Goal: Task Accomplishment & Management: Complete application form

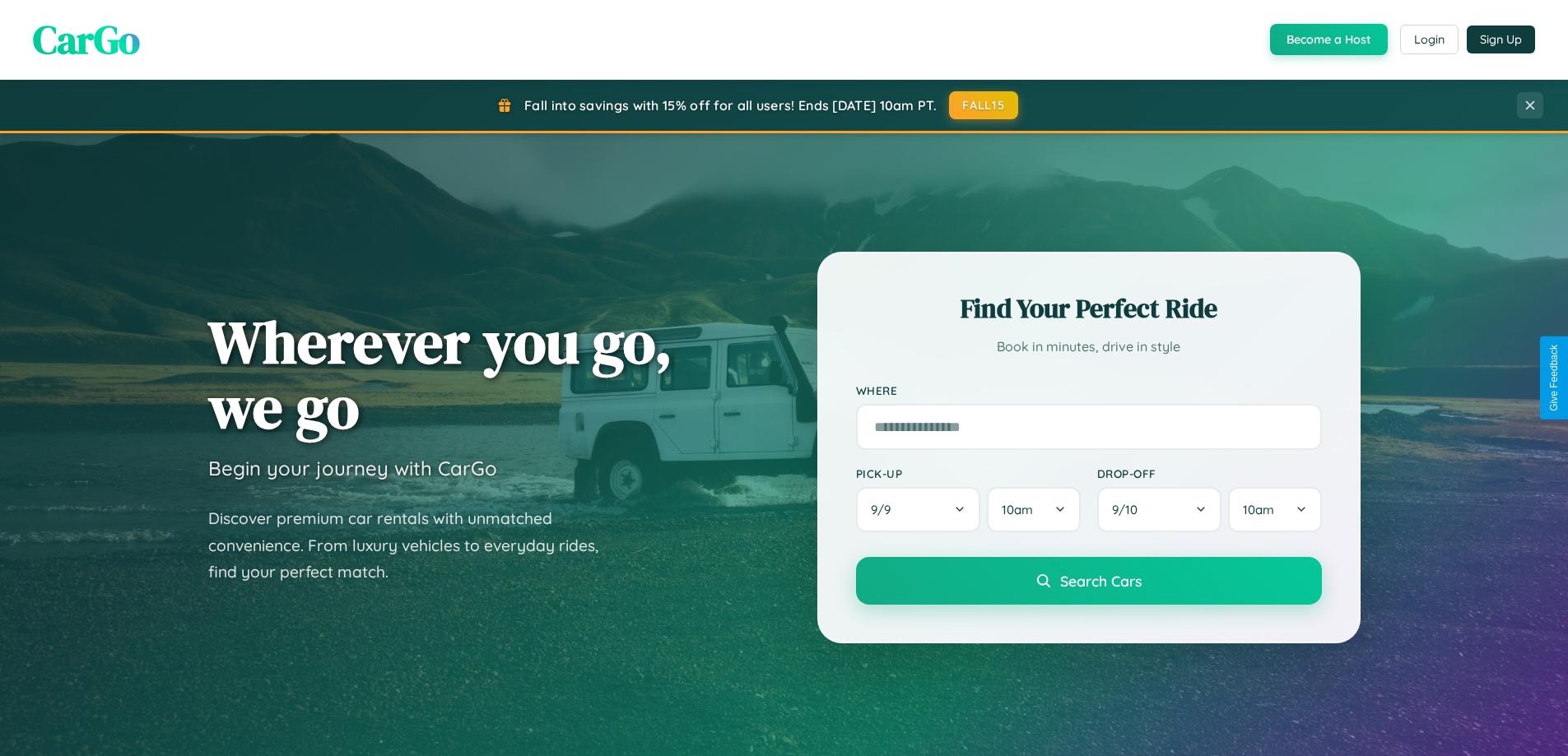
scroll to position [709, 0]
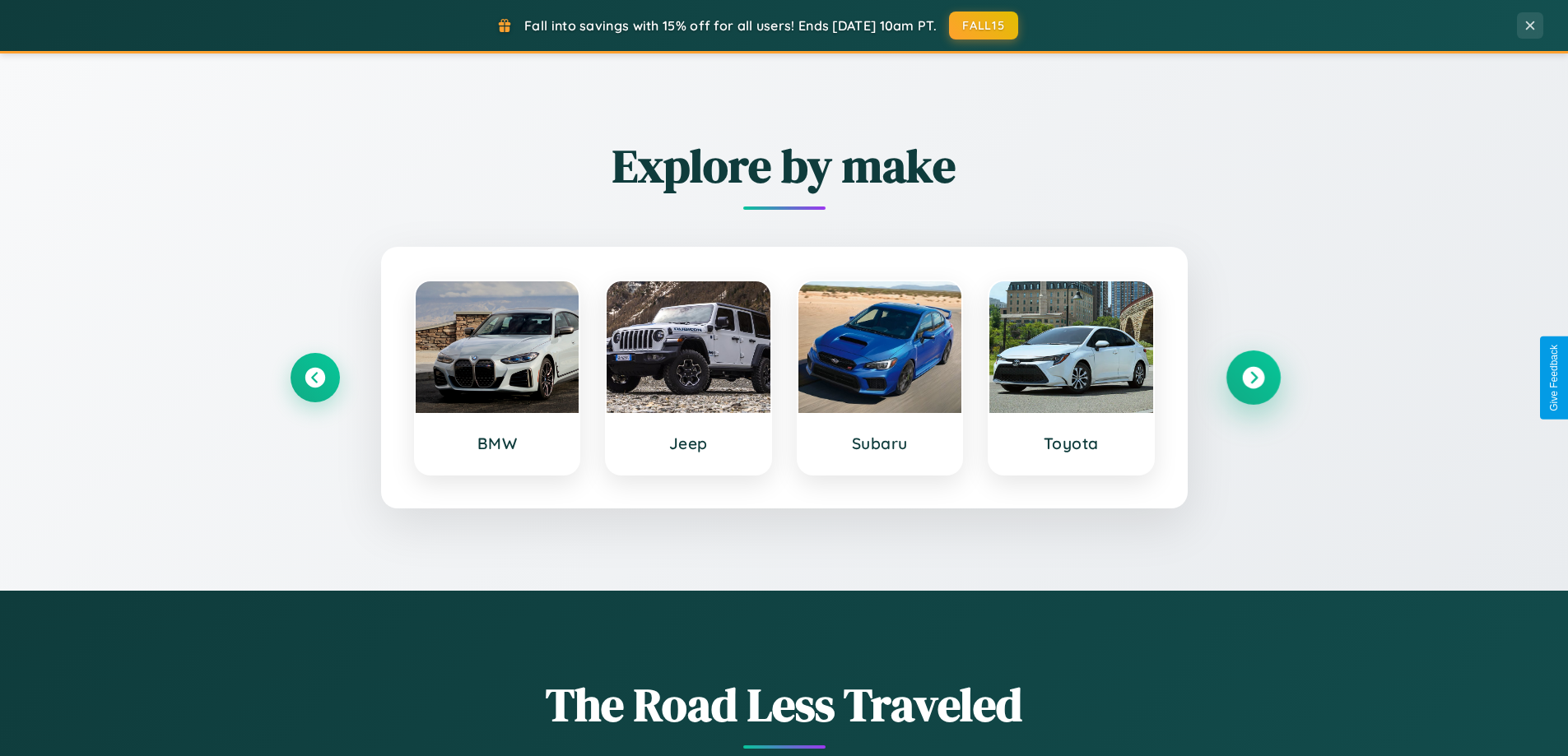
click at [1253, 378] on icon at bounding box center [1253, 378] width 22 height 22
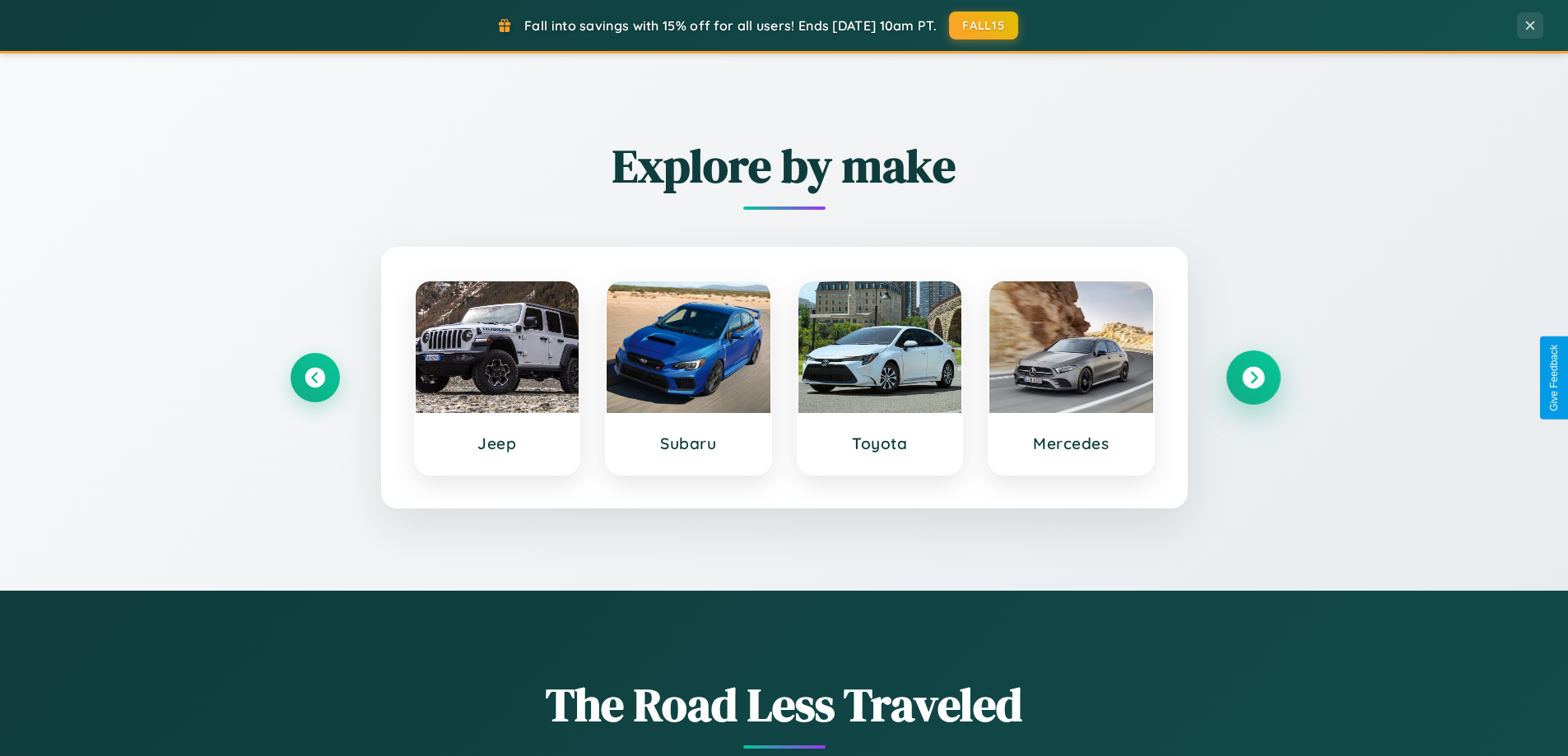
click at [1253, 378] on icon at bounding box center [1253, 378] width 22 height 22
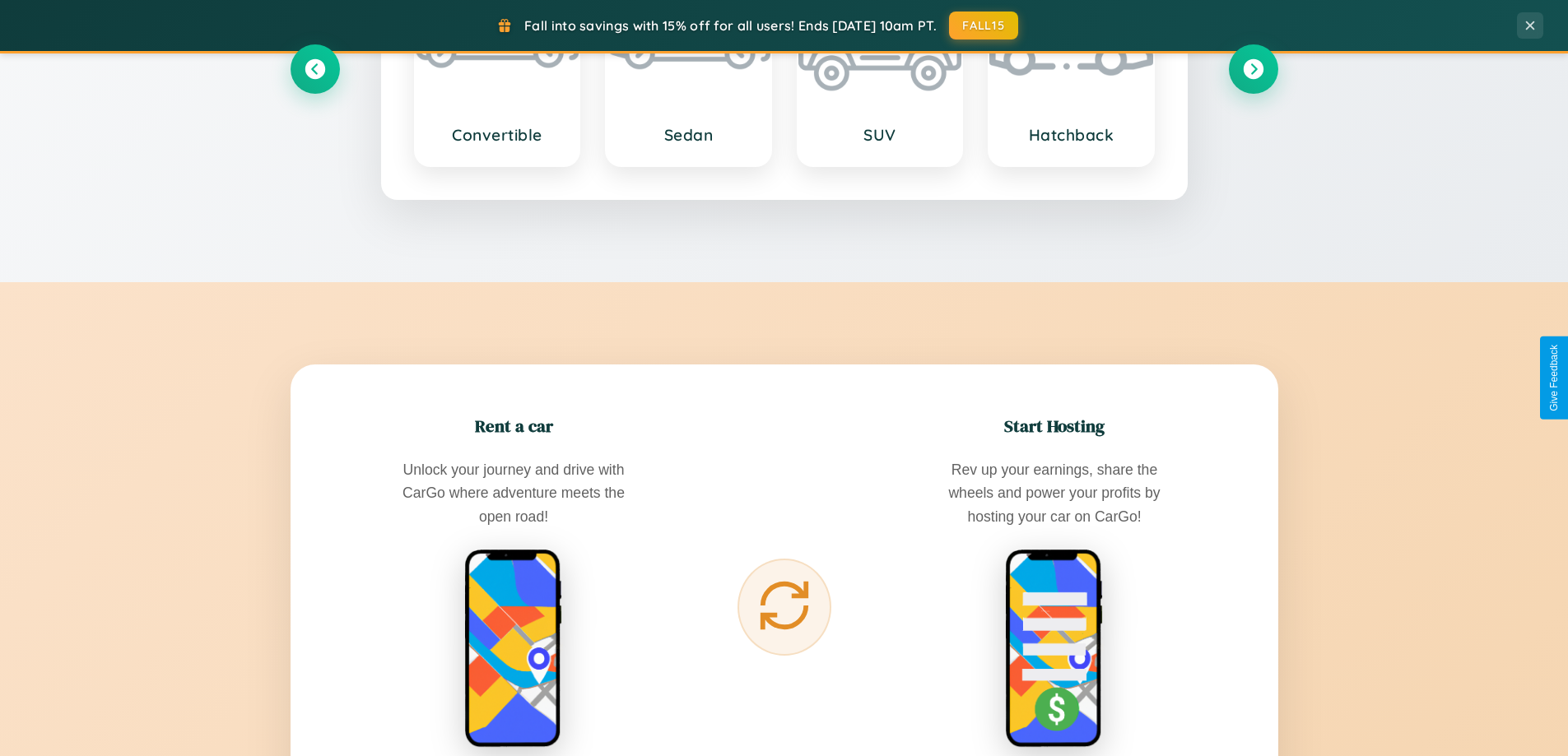
scroll to position [3166, 0]
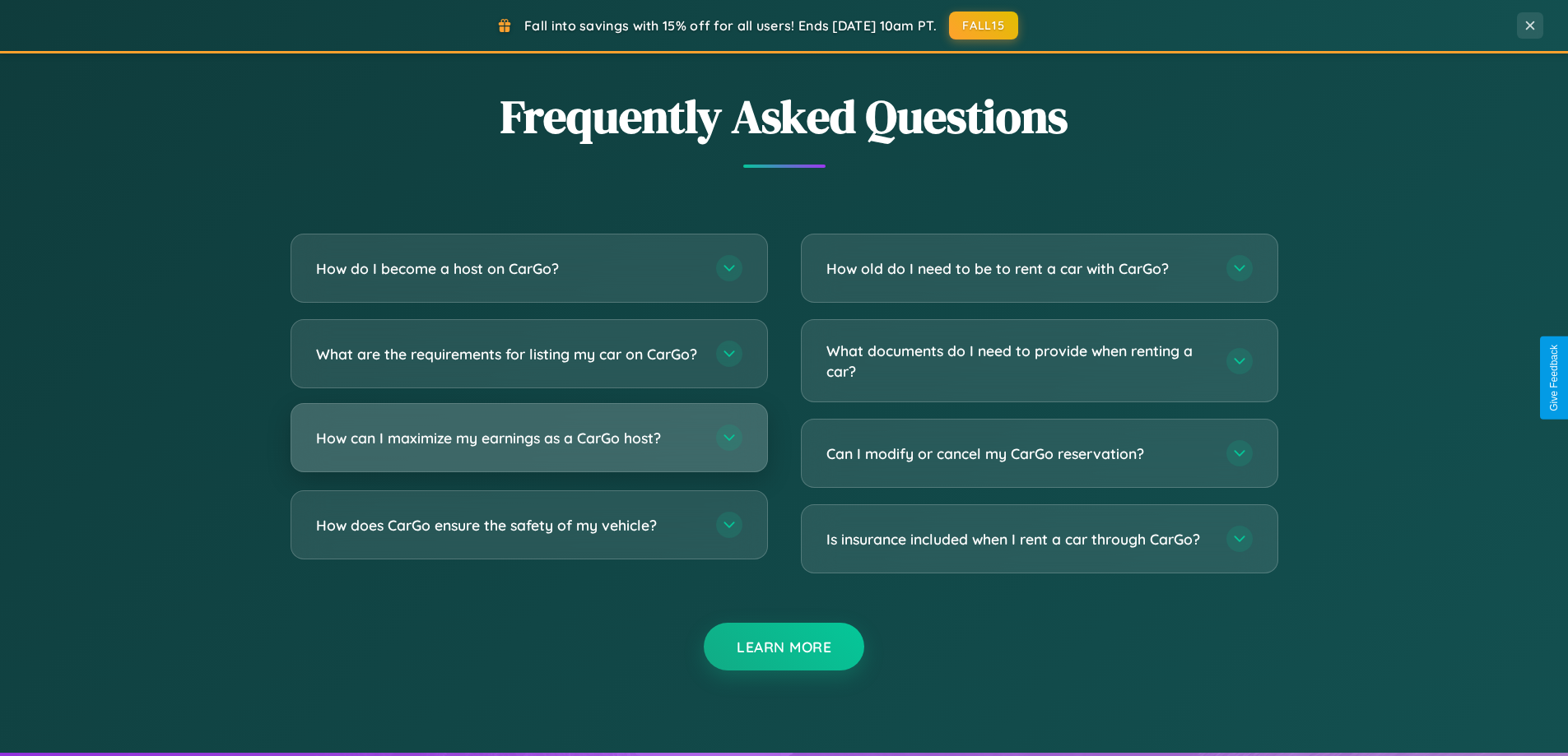
click at [529, 449] on h3 "How can I maximize my earnings as a CarGo host?" at bounding box center [507, 438] width 383 height 20
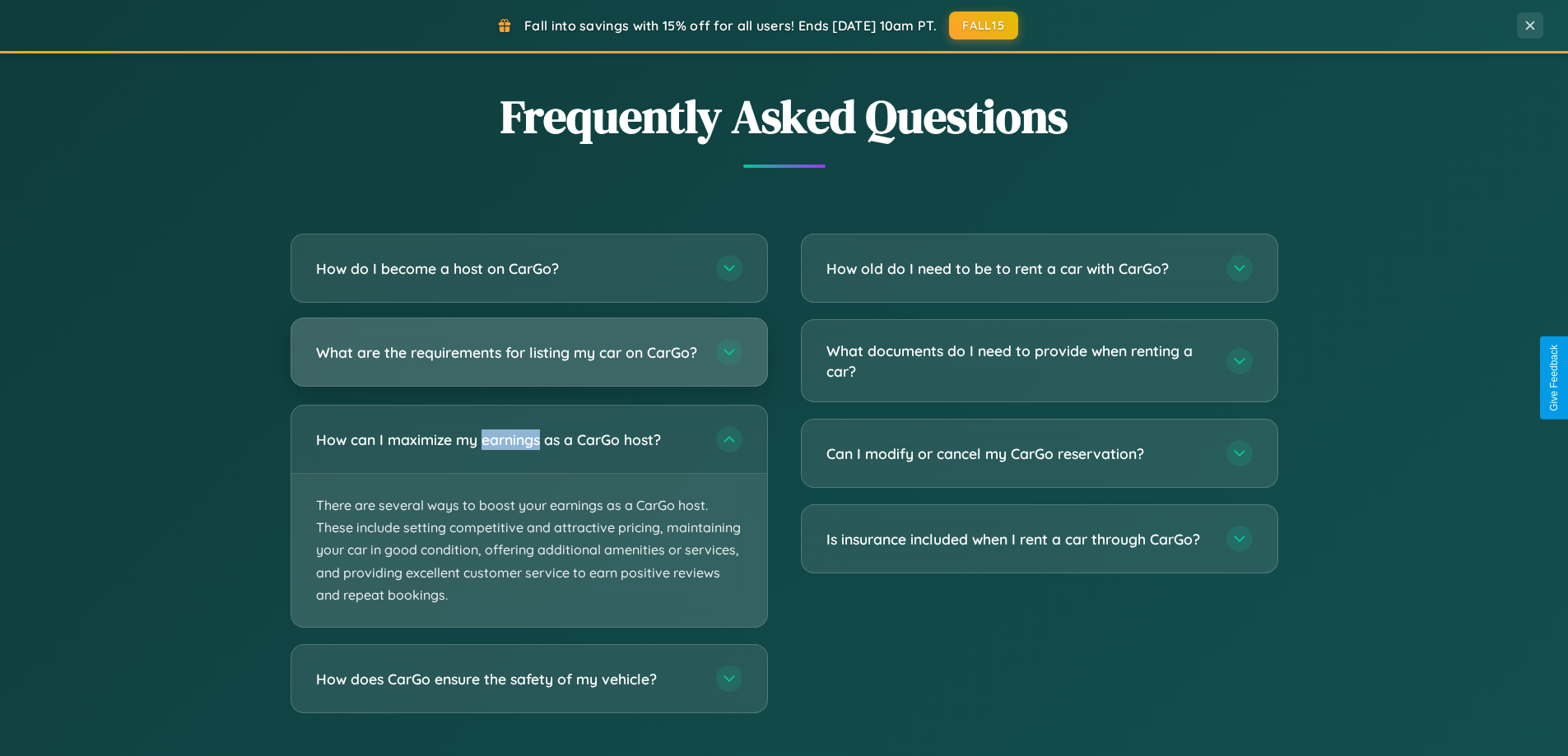
click at [529, 361] on h3 "What are the requirements for listing my car on CarGo?" at bounding box center [507, 352] width 383 height 20
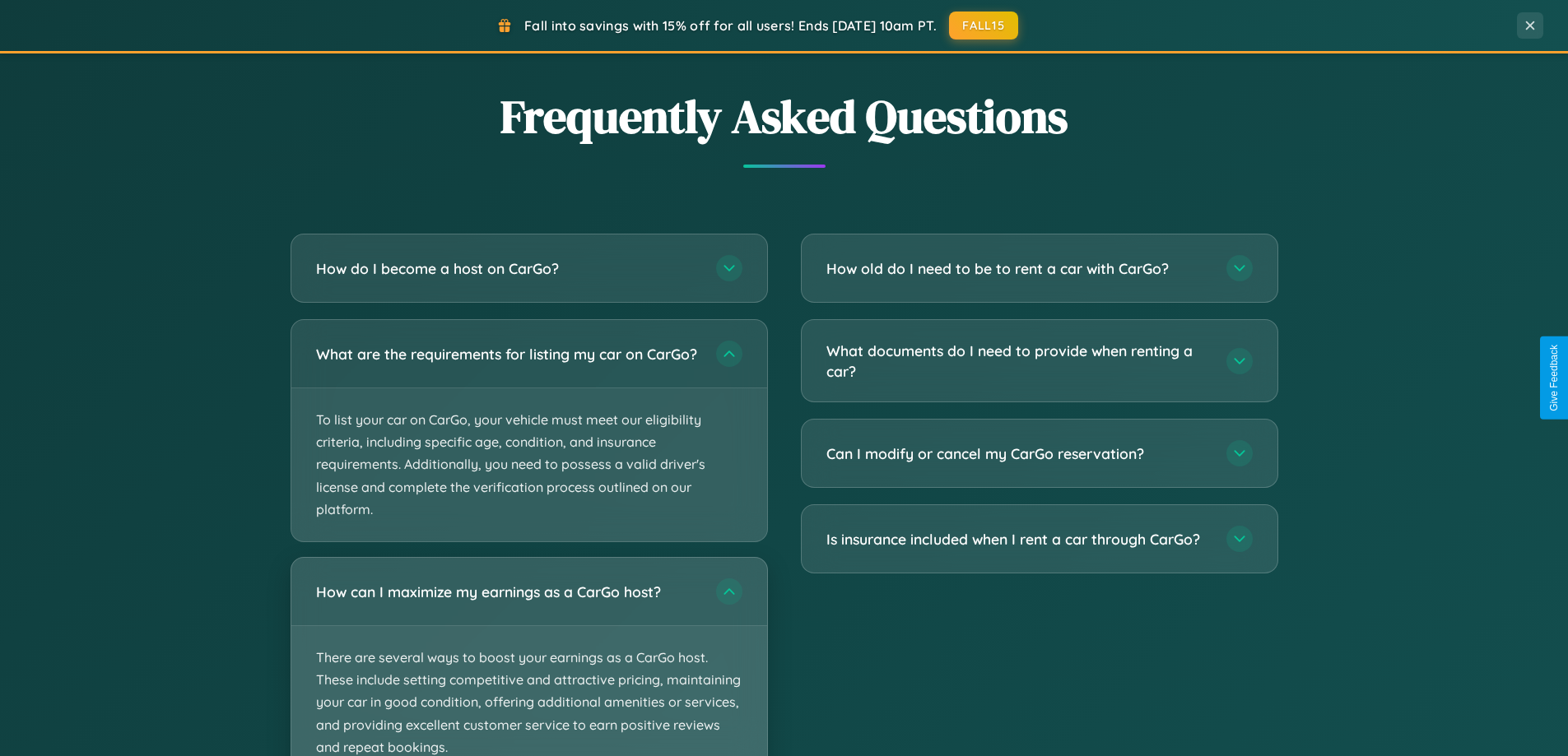
click at [529, 664] on p "There are several ways to boost your earnings as a CarGo host. These include se…" at bounding box center [530, 702] width 476 height 153
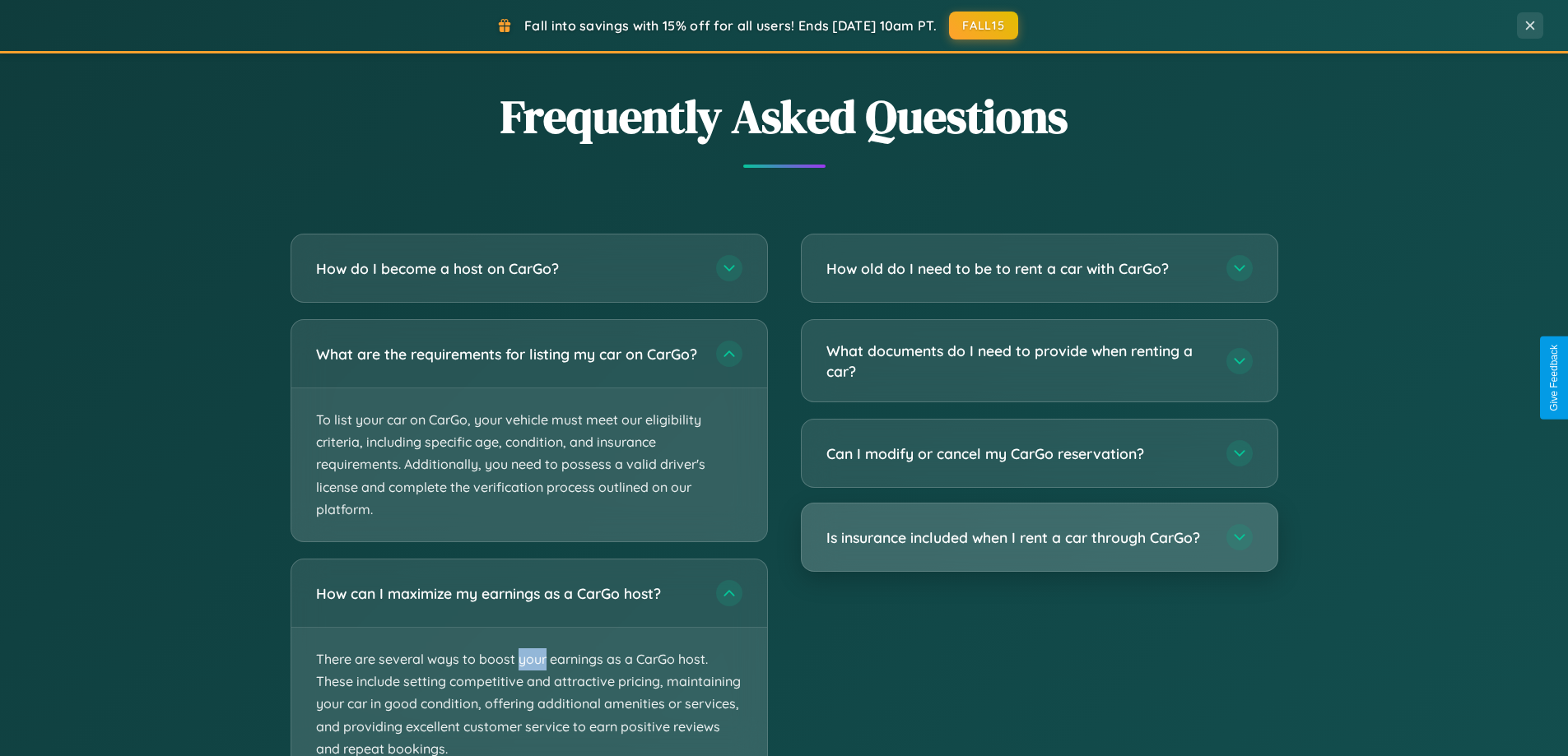
click at [1039, 538] on h3 "Is insurance included when I rent a car through CarGo?" at bounding box center [1018, 537] width 383 height 20
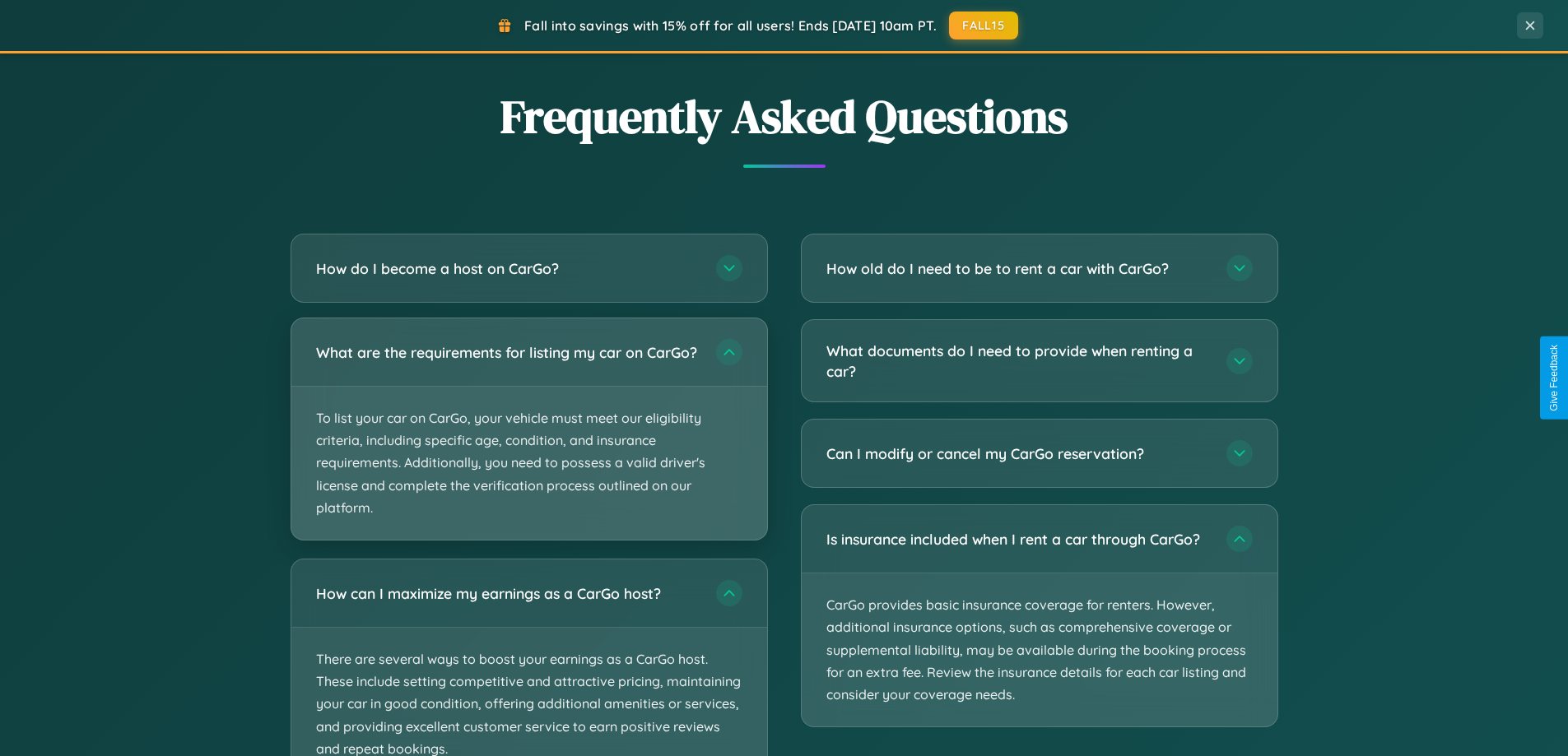
click at [529, 438] on p "To list your car on CarGo, your vehicle must meet our eligibility criteria, inc…" at bounding box center [530, 463] width 476 height 153
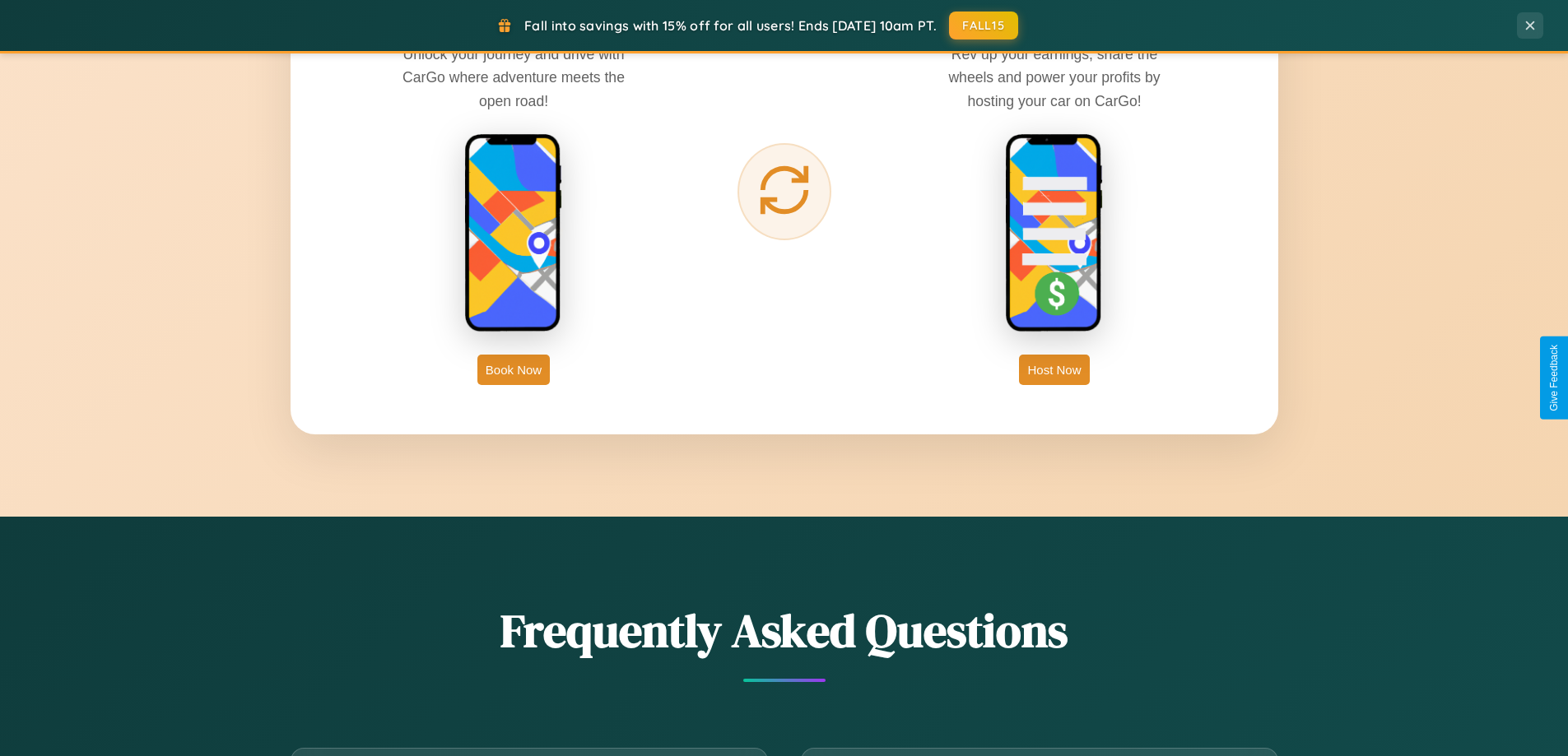
scroll to position [2645, 0]
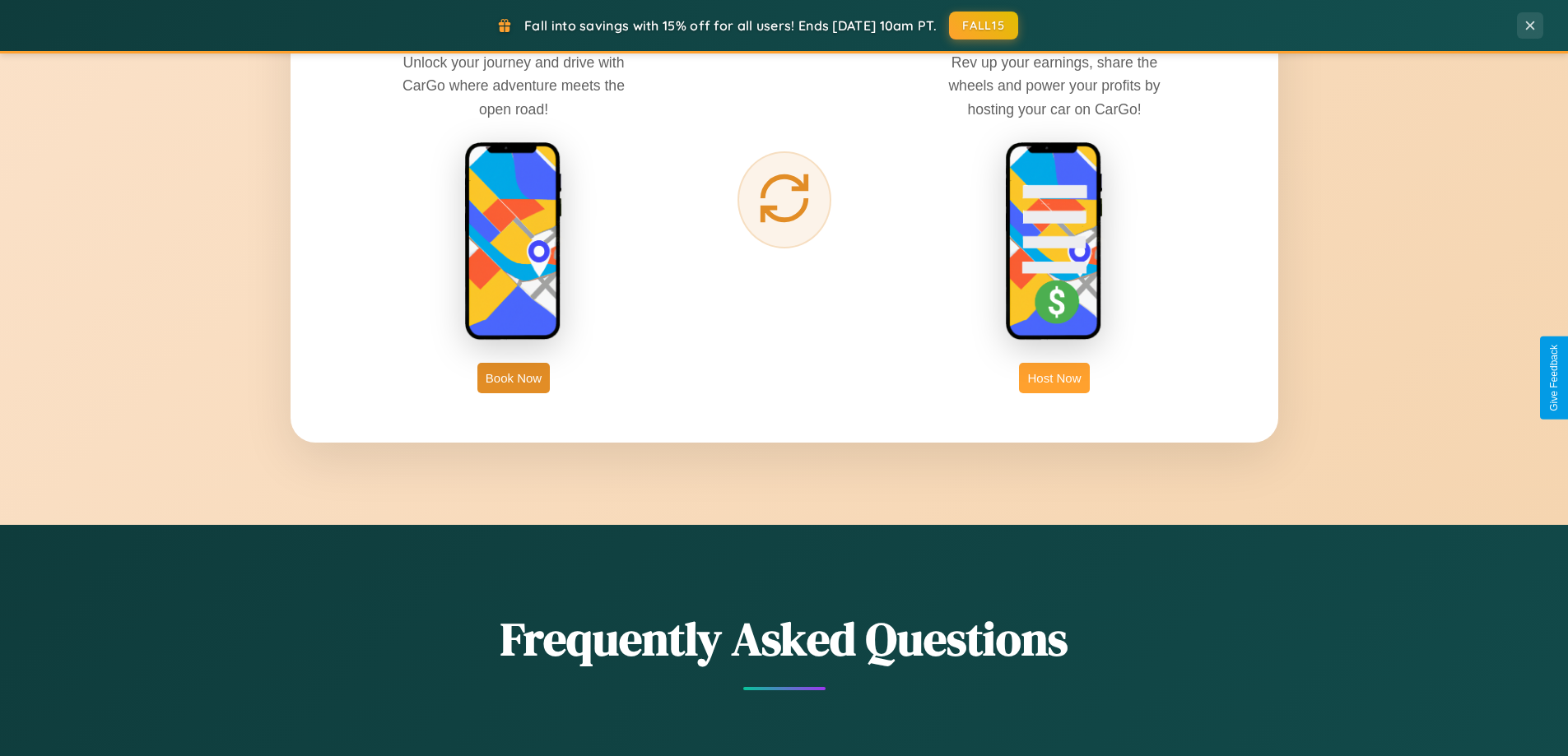
click at [1055, 378] on button "Host Now" at bounding box center [1054, 378] width 70 height 30
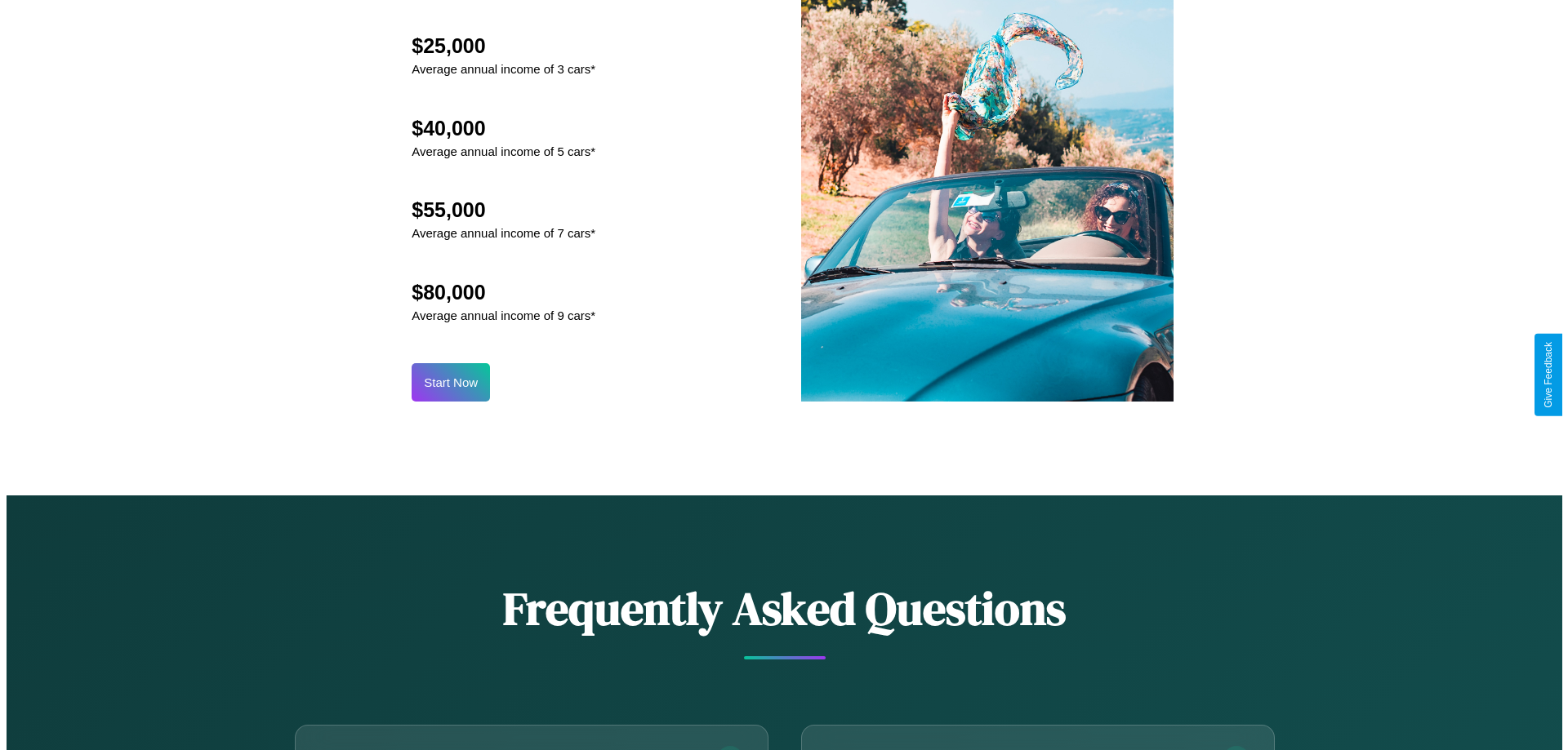
scroll to position [1702, 0]
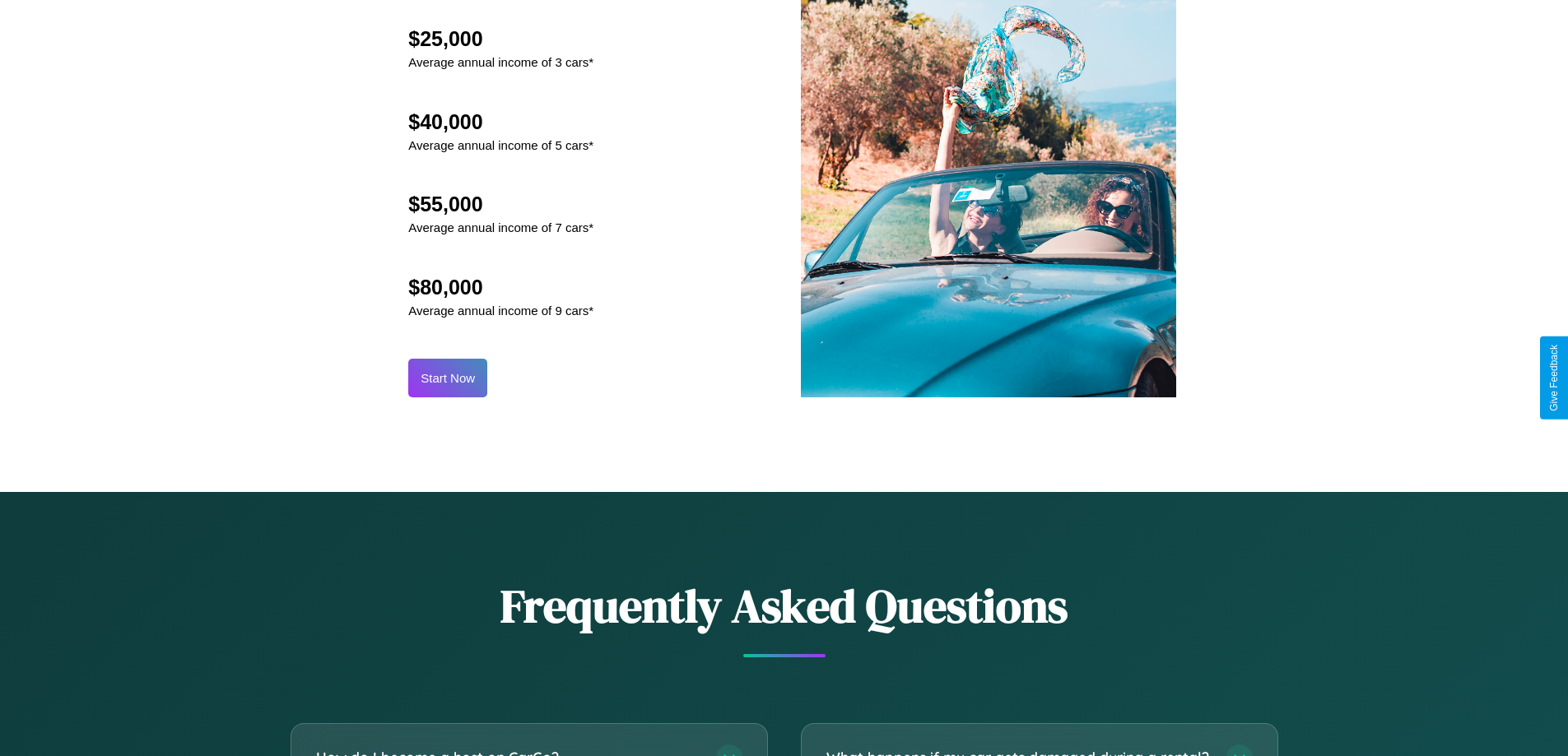
click at [448, 378] on button "Start Now" at bounding box center [447, 378] width 79 height 39
